Goal: Task Accomplishment & Management: Manage account settings

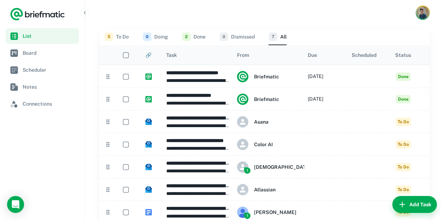
click at [422, 13] on img "Account button" at bounding box center [423, 13] width 12 height 12
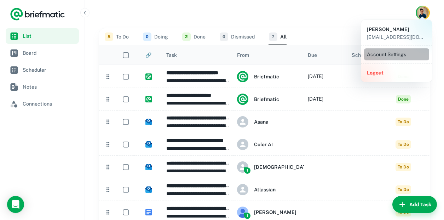
click at [395, 56] on li "Account Settings" at bounding box center [396, 54] width 65 height 12
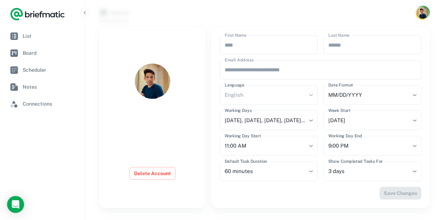
scroll to position [81, 0]
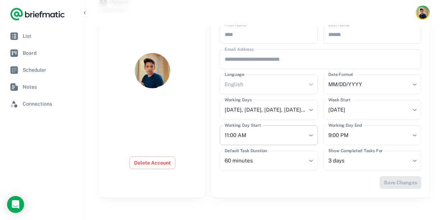
click at [311, 137] on body "**********" at bounding box center [222, 70] width 444 height 302
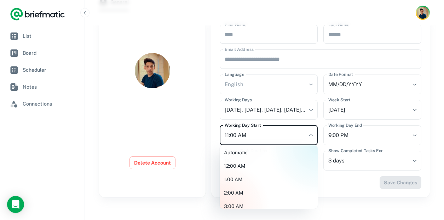
scroll to position [137, 0]
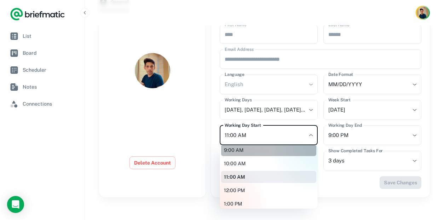
click at [287, 155] on li "9:00 AM" at bounding box center [268, 150] width 95 height 12
type input "********"
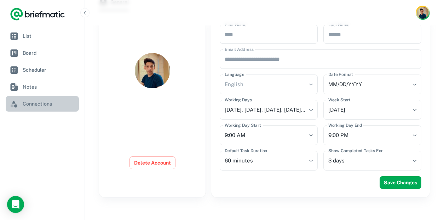
click at [36, 100] on span "Connections" at bounding box center [49, 104] width 53 height 8
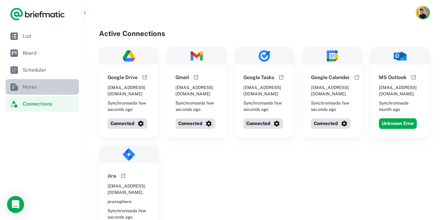
click at [26, 88] on span "Notes" at bounding box center [49, 87] width 53 height 8
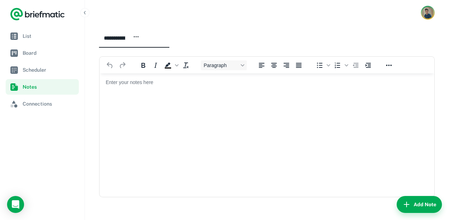
click at [422, 11] on img "Account button" at bounding box center [428, 13] width 12 height 12
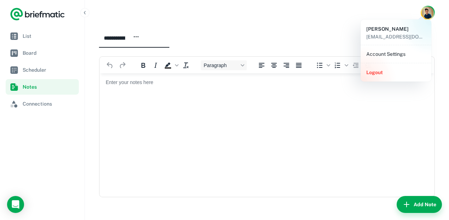
click at [400, 54] on li "Account Settings" at bounding box center [396, 54] width 65 height 12
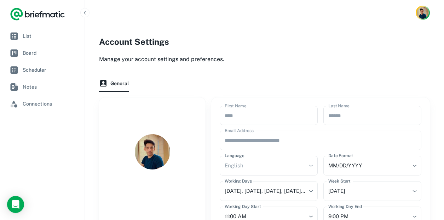
scroll to position [81, 0]
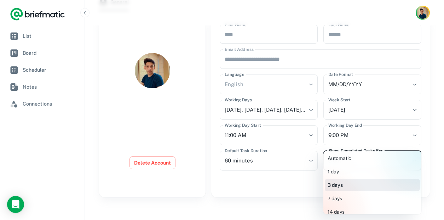
click at [363, 161] on body "**********" at bounding box center [222, 70] width 444 height 302
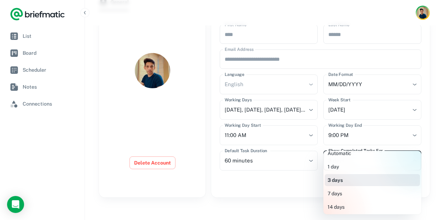
click at [344, 193] on li "7 days" at bounding box center [372, 194] width 95 height 12
type input "**********"
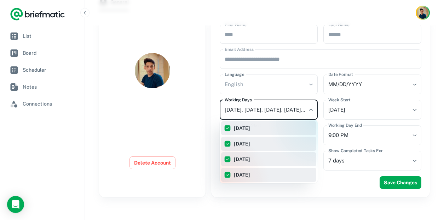
click at [255, 109] on body "**********" at bounding box center [222, 70] width 444 height 302
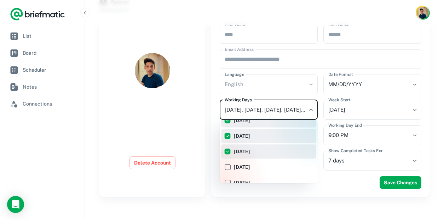
scroll to position [47, 0]
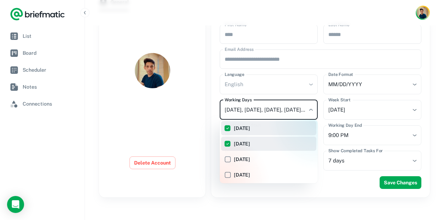
click at [366, 88] on div at bounding box center [222, 110] width 444 height 220
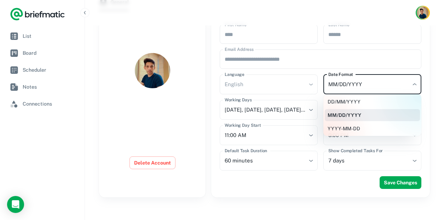
click at [409, 83] on body "**********" at bounding box center [222, 70] width 444 height 302
click at [123, 117] on div at bounding box center [222, 110] width 444 height 220
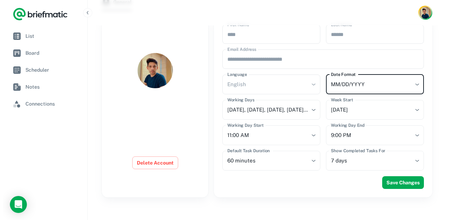
scroll to position [0, 0]
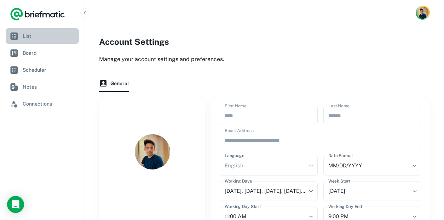
click at [41, 36] on span "List" at bounding box center [49, 36] width 53 height 8
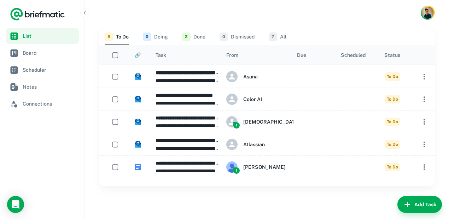
scroll to position [0, 16]
click at [199, 38] on button "2 Done" at bounding box center [193, 36] width 23 height 17
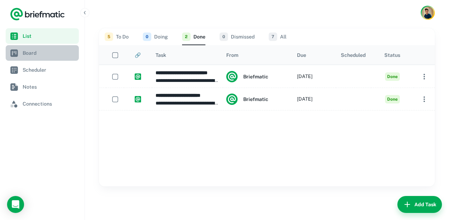
click at [59, 54] on span "Board" at bounding box center [49, 53] width 53 height 8
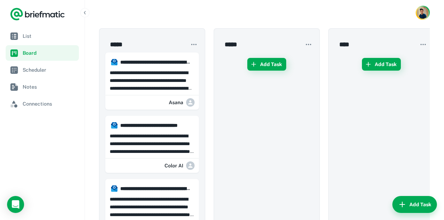
click at [190, 47] on icon "button" at bounding box center [193, 44] width 7 height 7
click at [45, 104] on div at bounding box center [222, 110] width 444 height 220
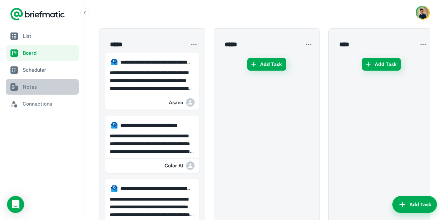
click at [27, 85] on span "Notes" at bounding box center [49, 87] width 53 height 8
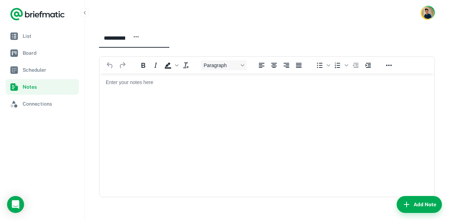
click at [139, 36] on icon "button" at bounding box center [136, 37] width 6 height 6
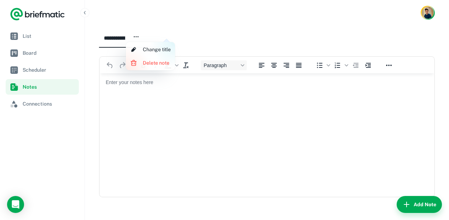
click at [37, 102] on div at bounding box center [224, 110] width 449 height 220
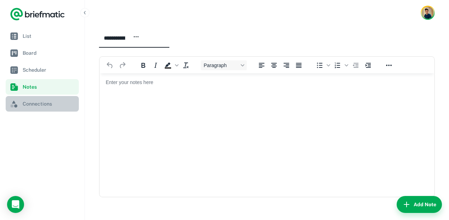
click at [37, 104] on span "Connections" at bounding box center [49, 104] width 53 height 8
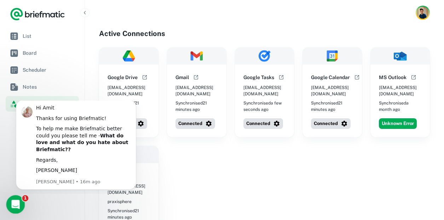
click at [18, 203] on icon "Open Intercom Messenger" at bounding box center [15, 204] width 12 height 12
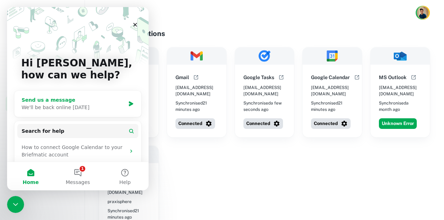
click at [116, 110] on div "We'll be back online [DATE]" at bounding box center [74, 107] width 104 height 7
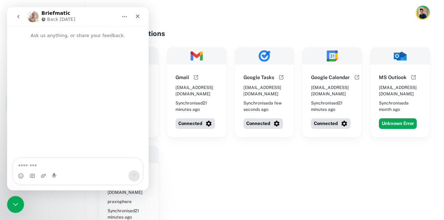
click at [19, 17] on icon "go back" at bounding box center [19, 17] width 6 height 6
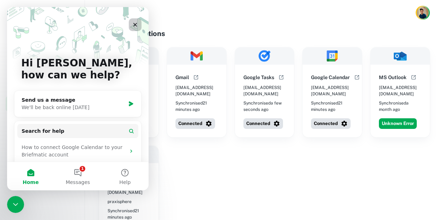
click at [135, 24] on icon "Close" at bounding box center [135, 25] width 6 height 6
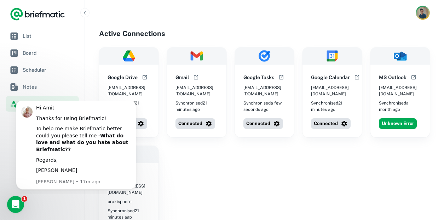
click at [424, 15] on img "Account button" at bounding box center [423, 13] width 12 height 12
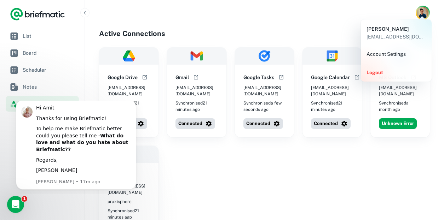
click at [379, 52] on li "Account Settings" at bounding box center [396, 54] width 65 height 12
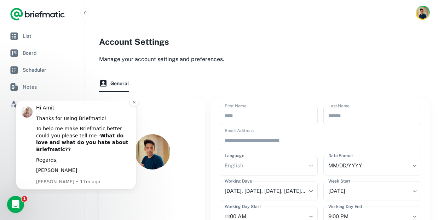
click at [92, 140] on b "What do love and what do you hate about Briefmatic??" at bounding box center [82, 142] width 92 height 19
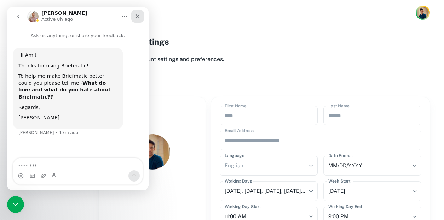
click at [136, 15] on icon "Close" at bounding box center [138, 17] width 4 height 4
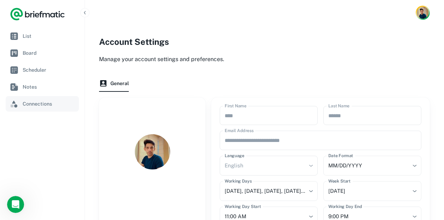
click at [44, 103] on span "Connections" at bounding box center [49, 104] width 53 height 8
